Goal: Find specific page/section: Find specific page/section

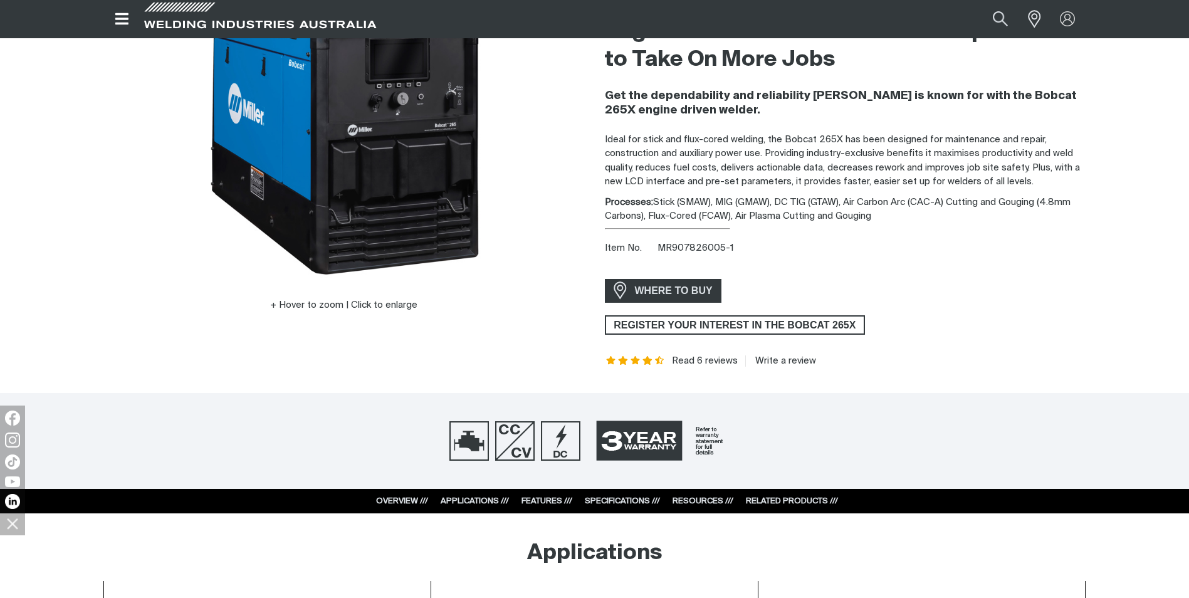
scroll to position [313, 0]
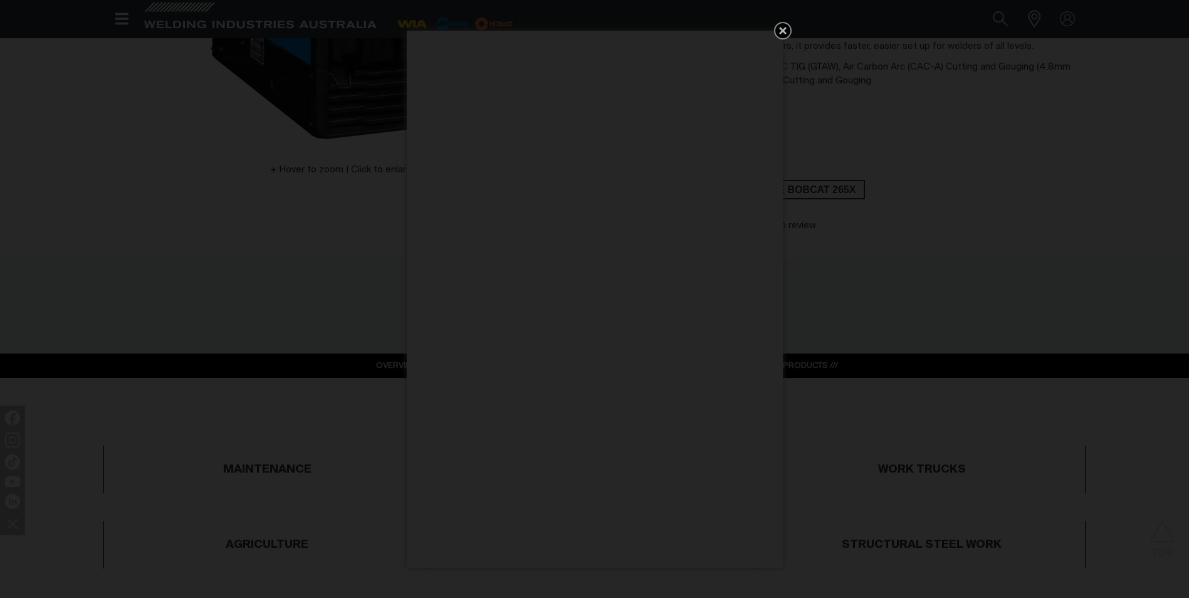
click at [778, 33] on icon "Get 5 WIA Welding Guides Free!" at bounding box center [782, 30] width 15 height 15
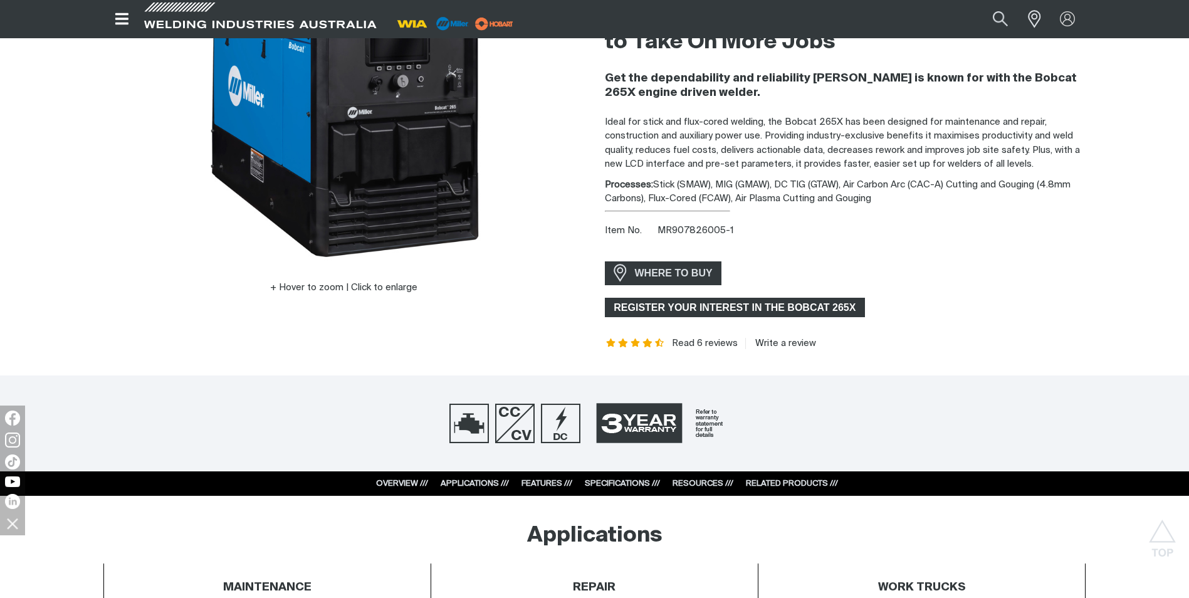
scroll to position [188, 0]
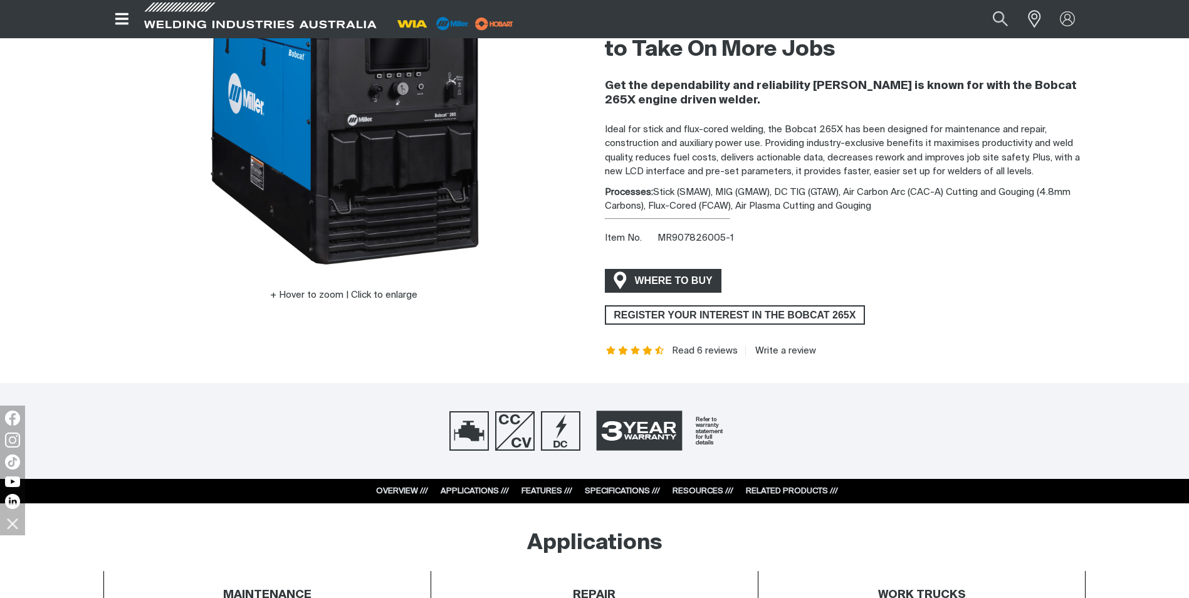
click at [666, 284] on span "WHERE TO BUY" at bounding box center [674, 281] width 94 height 20
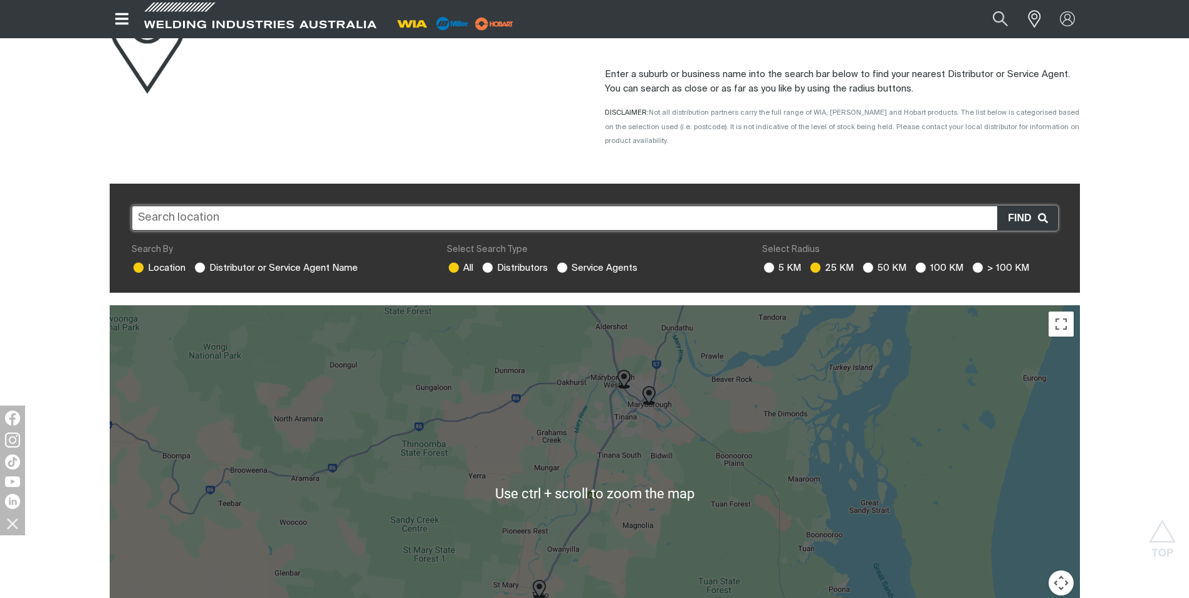
scroll to position [125, 0]
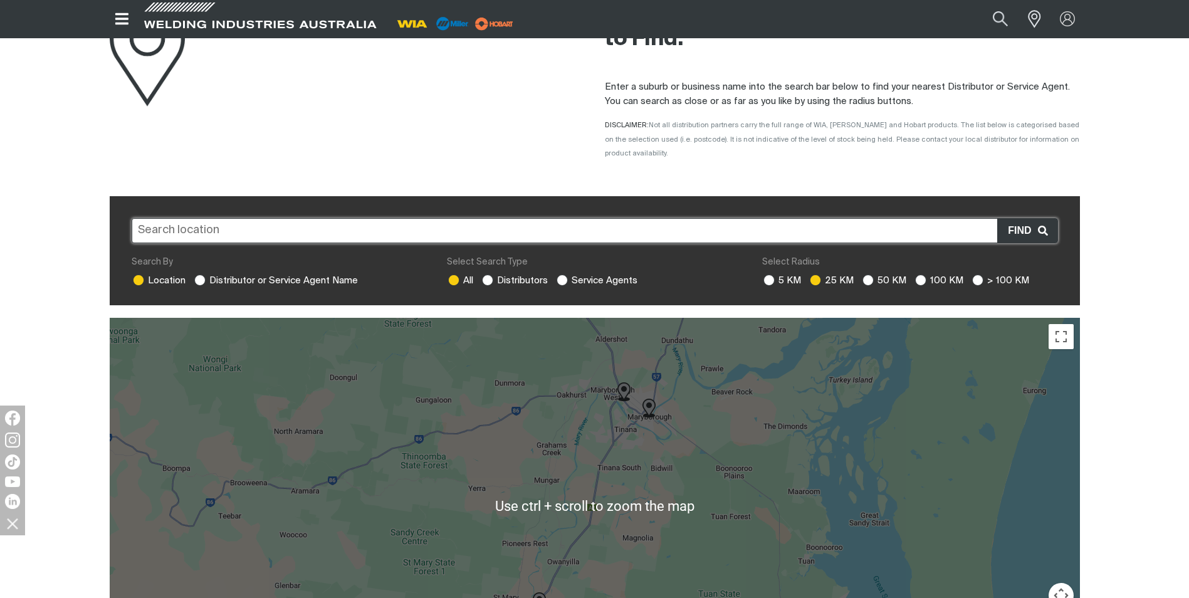
click at [283, 218] on input "text" at bounding box center [595, 230] width 926 height 25
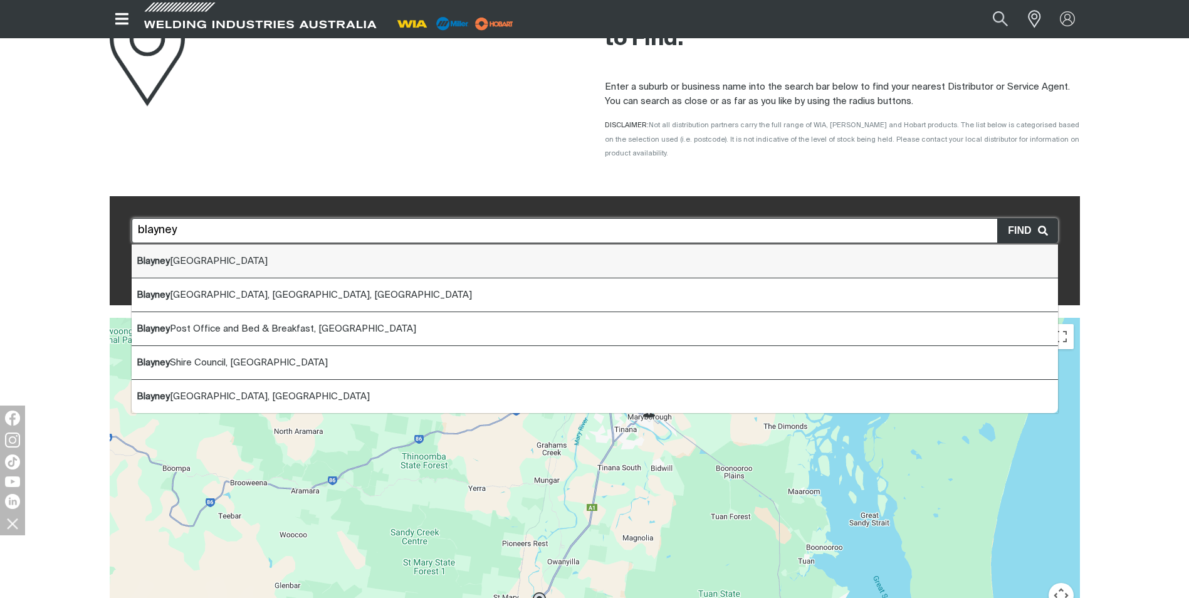
click at [286, 246] on li "[GEOGRAPHIC_DATA] [GEOGRAPHIC_DATA]" at bounding box center [595, 261] width 926 height 34
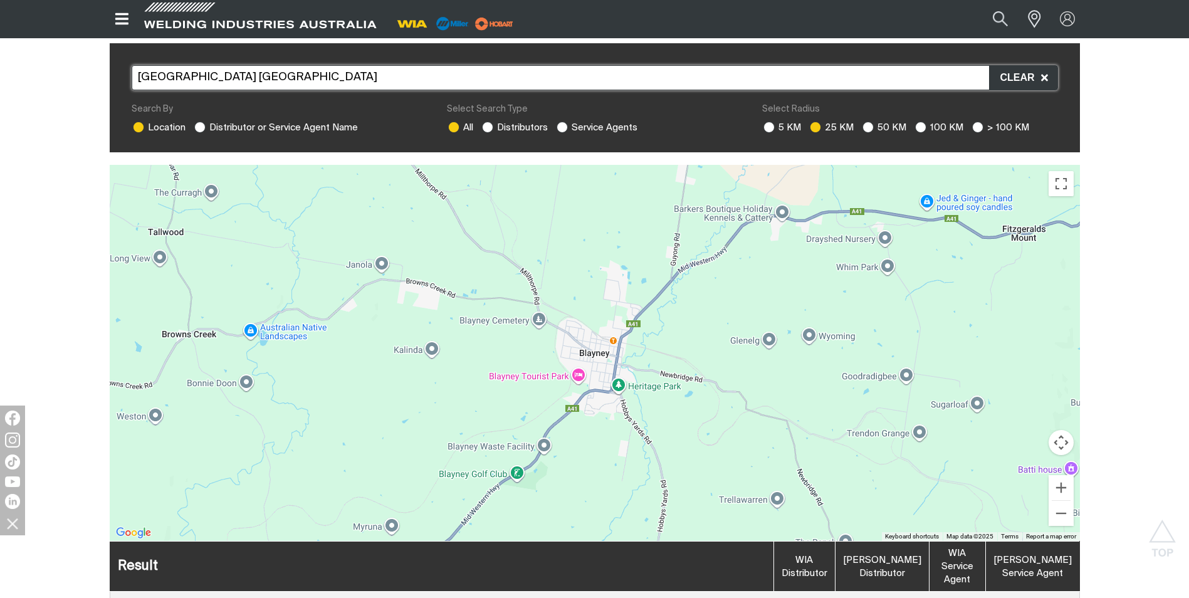
scroll to position [63, 0]
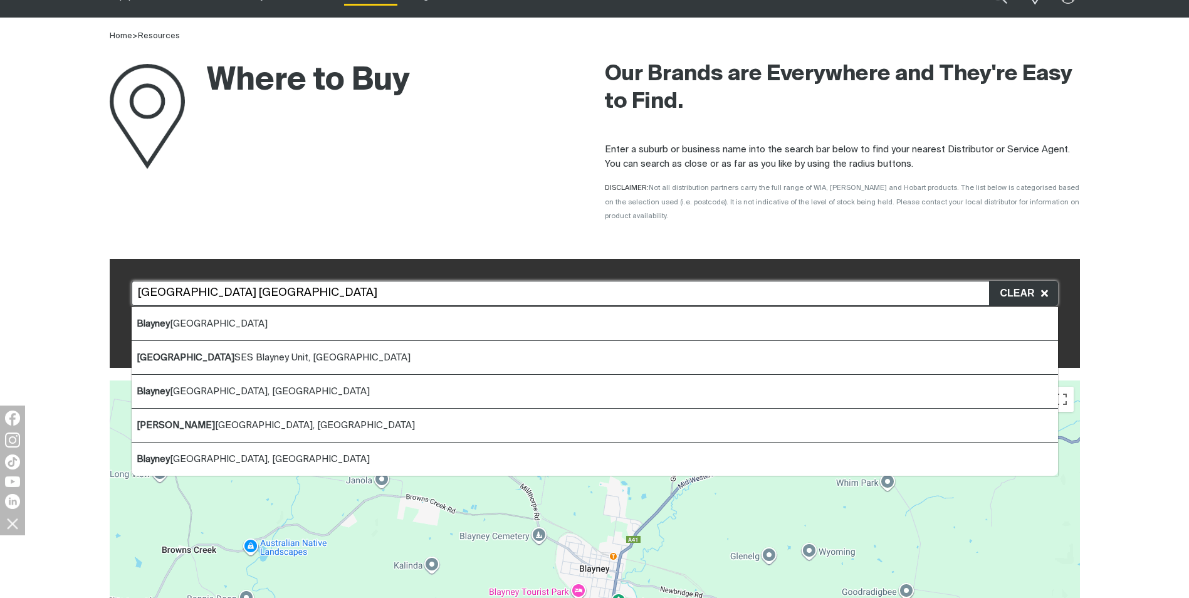
drag, startPoint x: 286, startPoint y: 280, endPoint x: 25, endPoint y: 230, distance: 265.5
click at [50, 251] on div "Store locator [GEOGRAPHIC_DATA] [GEOGRAPHIC_DATA] [GEOGRAPHIC_DATA] [GEOGRAPHIC…" at bounding box center [594, 584] width 1189 height 667
click at [182, 319] on span "[GEOGRAPHIC_DATA]" at bounding box center [202, 323] width 130 height 9
type input "[GEOGRAPHIC_DATA]"
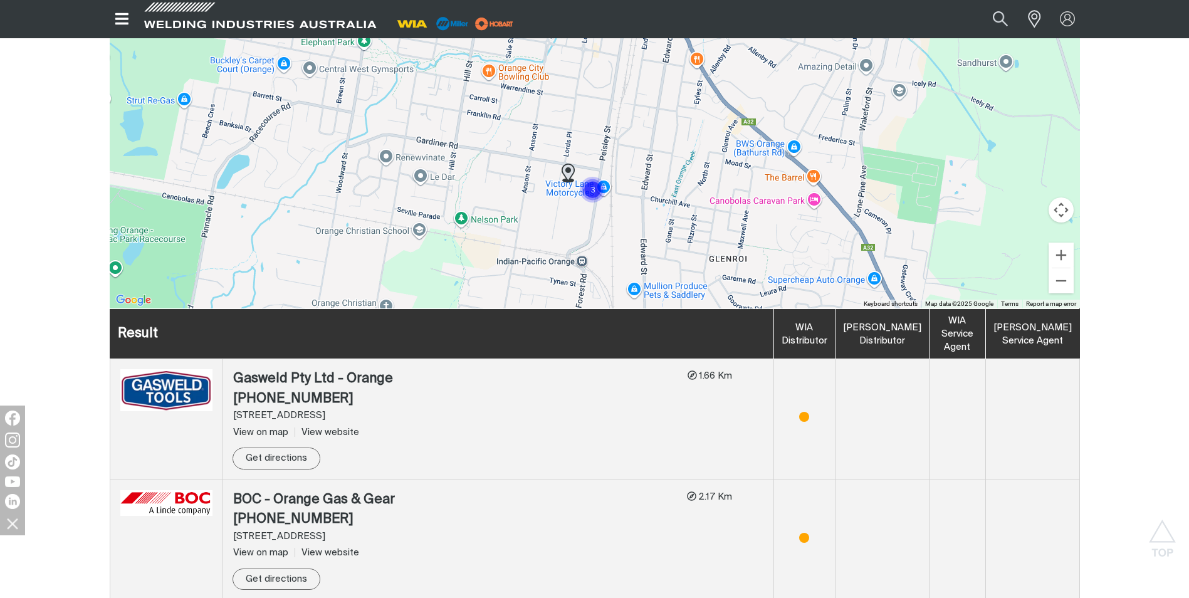
scroll to position [439, 0]
